Goal: Task Accomplishment & Management: Use online tool/utility

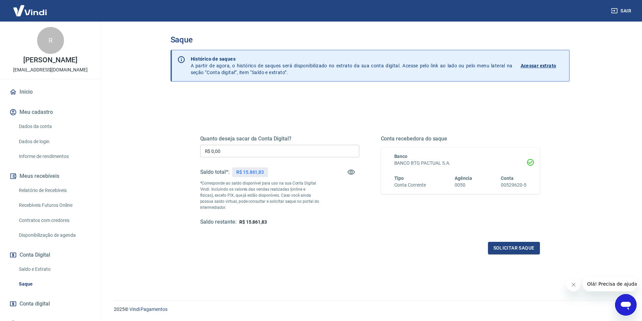
click at [291, 153] on input "R$ 0,00" at bounding box center [279, 151] width 159 height 12
type input "R$ 15.000,00"
click at [510, 245] on button "Solicitar saque" at bounding box center [514, 248] width 52 height 12
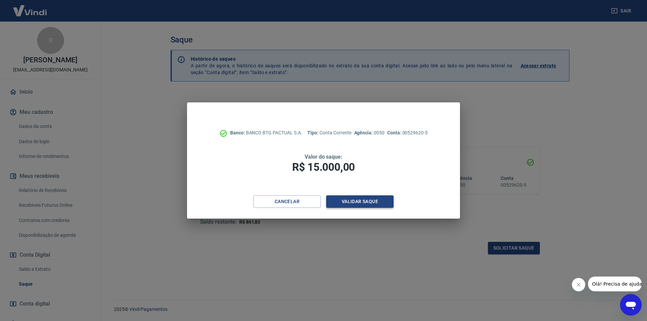
click at [359, 199] on button "Validar saque" at bounding box center [359, 202] width 67 height 12
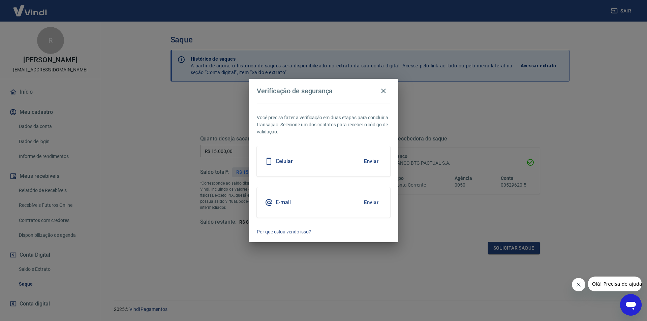
click at [370, 202] on button "Enviar" at bounding box center [371, 203] width 22 height 14
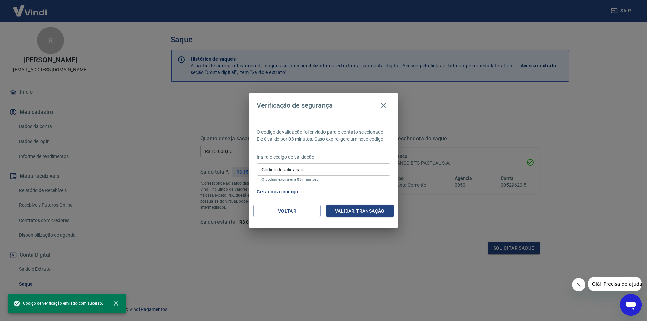
click at [318, 172] on input "Código de validação" at bounding box center [323, 169] width 133 height 12
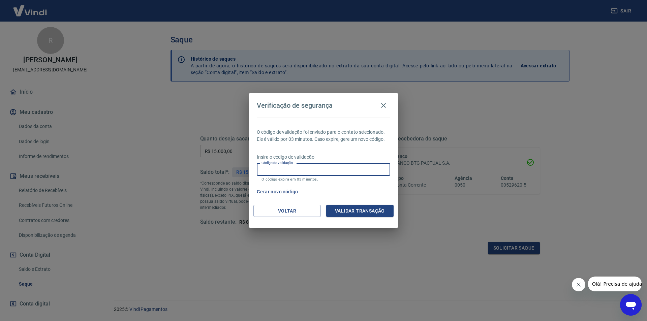
paste input "771445"
type input "771445"
click at [362, 212] on button "Validar transação" at bounding box center [359, 211] width 67 height 12
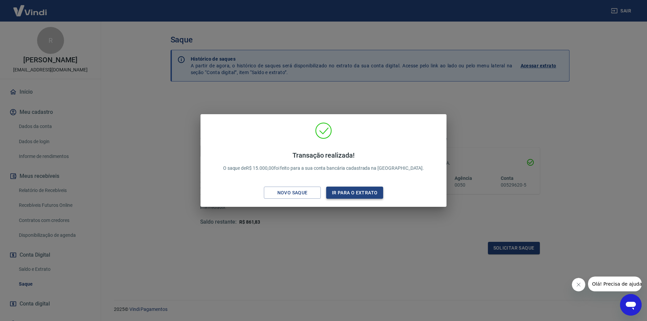
click at [346, 194] on button "Ir para o extrato" at bounding box center [354, 193] width 57 height 12
